Goal: Task Accomplishment & Management: Manage account settings

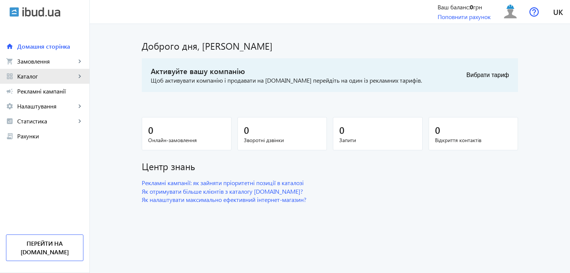
click at [82, 74] on mat-icon "keyboard_arrow_right" at bounding box center [79, 76] width 7 height 7
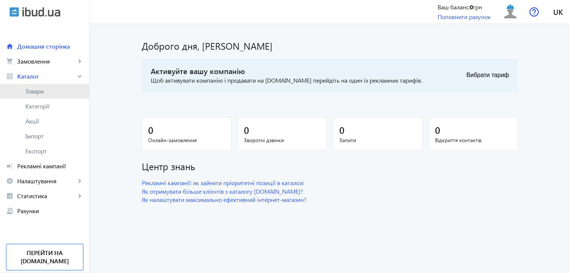
click at [49, 91] on span "Товари" at bounding box center [54, 91] width 58 height 7
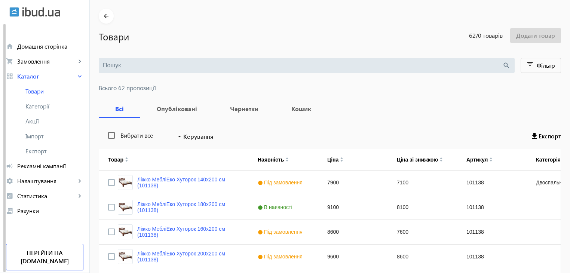
scroll to position [37, 0]
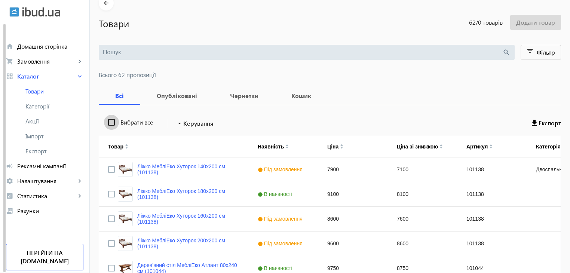
click at [108, 122] on input "Вибрати все" at bounding box center [111, 122] width 15 height 15
checkbox input "true"
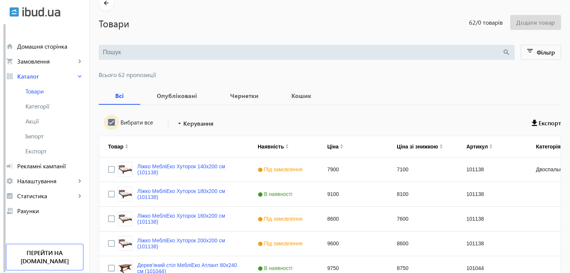
checkbox input "true"
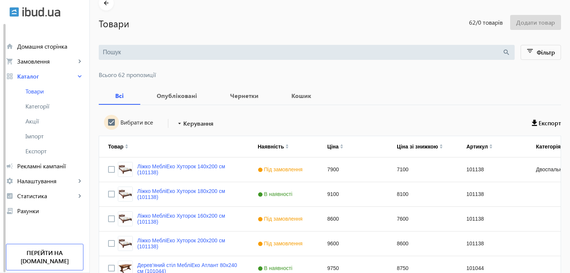
checkbox input "true"
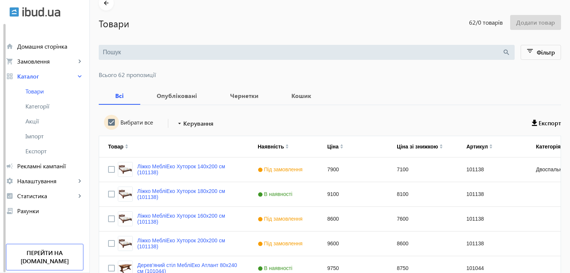
checkbox input "true"
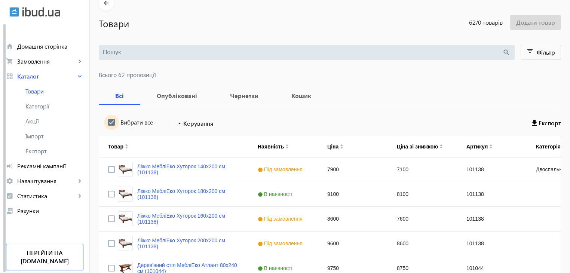
checkbox input "true"
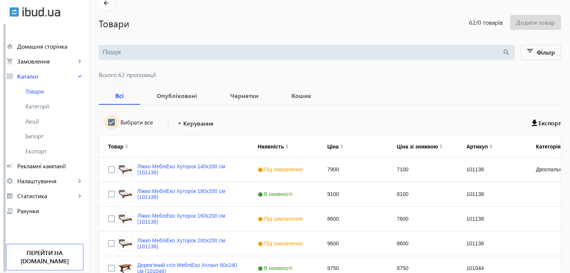
checkbox input "true"
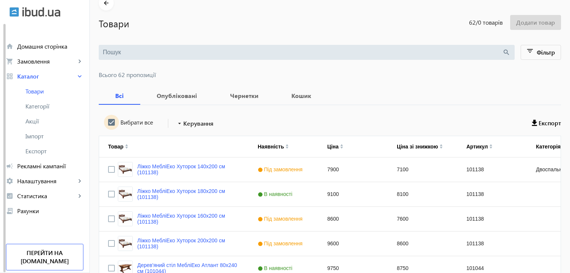
checkbox input "true"
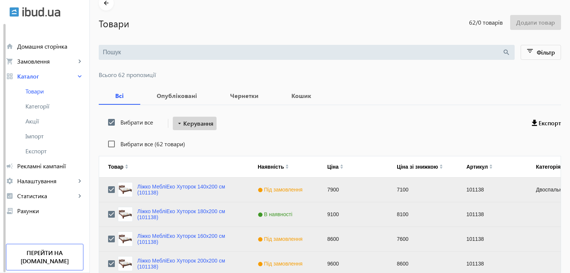
click at [190, 125] on span "Керування" at bounding box center [198, 123] width 30 height 9
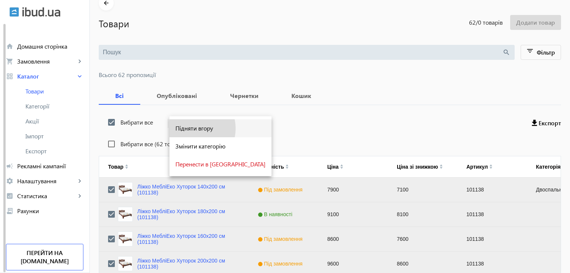
click at [190, 129] on span "Підняти вгору" at bounding box center [221, 128] width 90 height 6
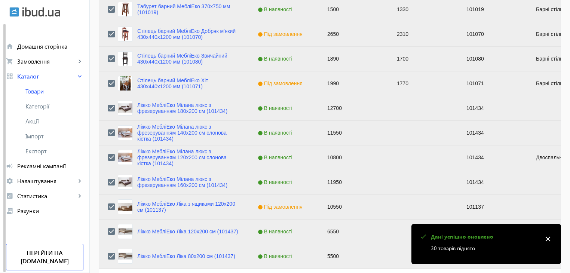
scroll to position [754, 0]
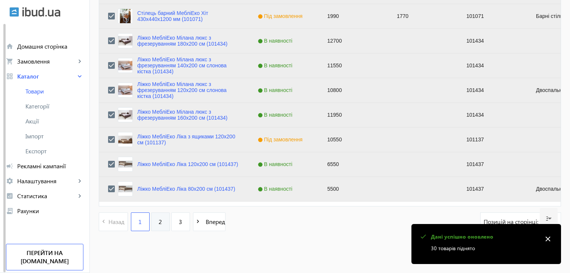
click at [159, 223] on link "2" at bounding box center [160, 222] width 19 height 19
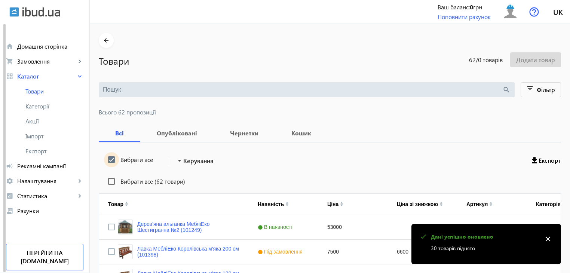
click at [108, 159] on input "Вибрати все" at bounding box center [111, 159] width 15 height 15
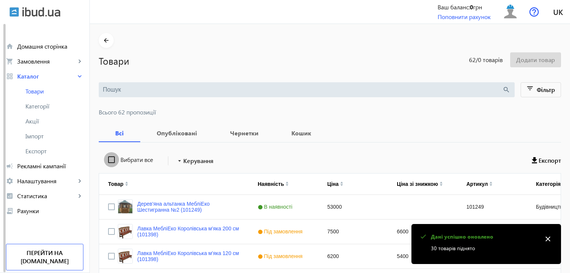
click at [108, 159] on input "Вибрати все" at bounding box center [111, 159] width 15 height 15
checkbox input "true"
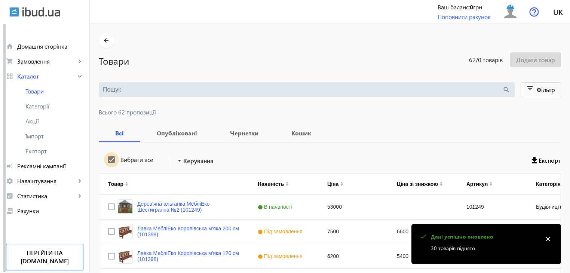
checkbox input "true"
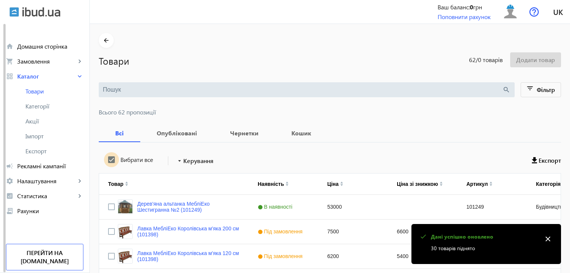
checkbox input "true"
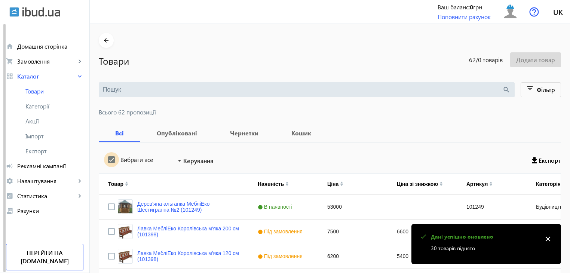
checkbox input "true"
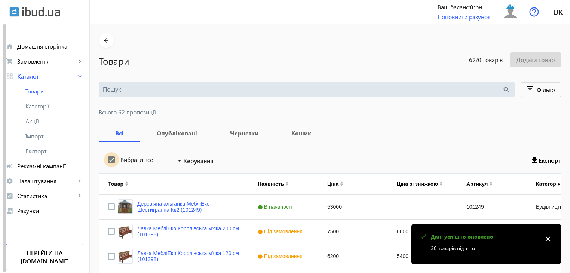
checkbox input "true"
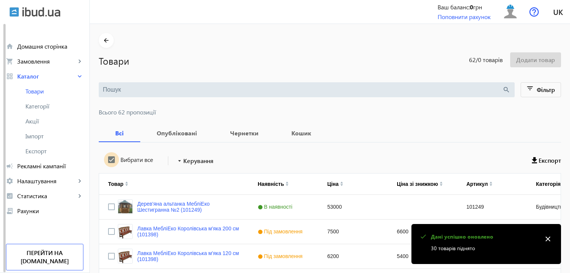
checkbox input "true"
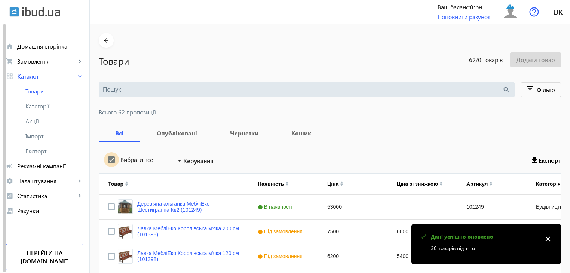
checkbox input "true"
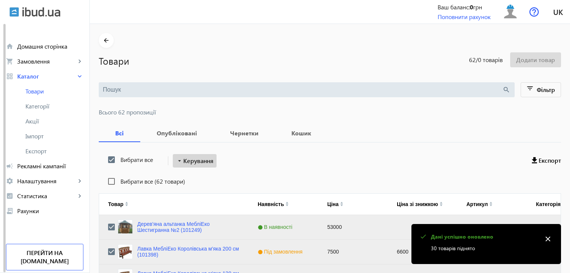
click at [184, 159] on span "Керування" at bounding box center [198, 160] width 30 height 9
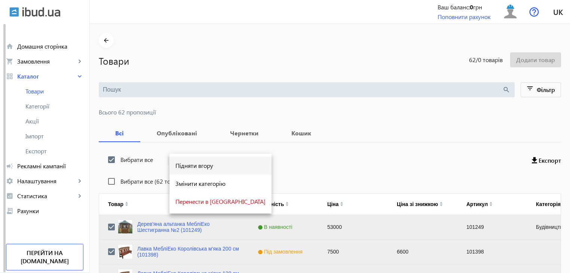
click at [188, 164] on span "Підняти вгору" at bounding box center [221, 166] width 90 height 6
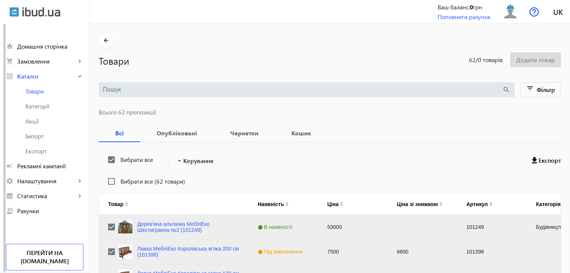
scroll to position [754, 0]
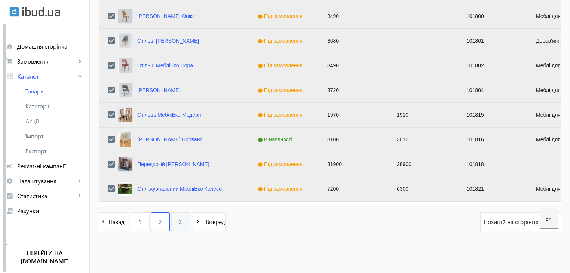
click at [173, 218] on link "3" at bounding box center [180, 222] width 19 height 19
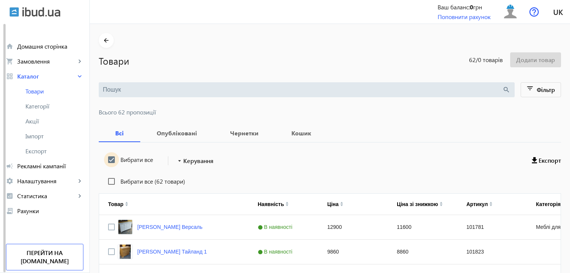
click at [104, 158] on input "Вибрати все" at bounding box center [111, 159] width 15 height 15
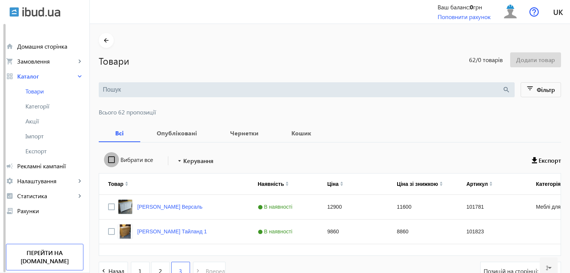
click at [106, 158] on input "Вибрати все" at bounding box center [111, 159] width 15 height 15
checkbox input "true"
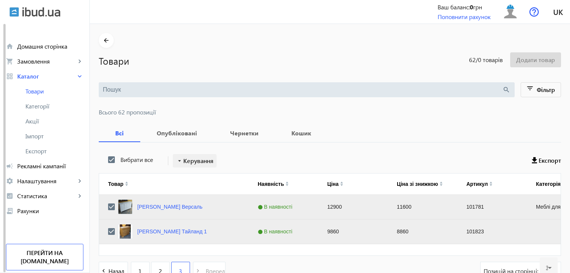
click at [184, 159] on span "Керування" at bounding box center [198, 160] width 30 height 9
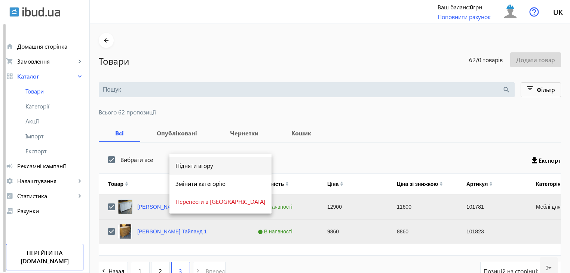
click at [188, 165] on span "Підняти вгору" at bounding box center [221, 166] width 90 height 6
